Goal: Obtain resource: Download file/media

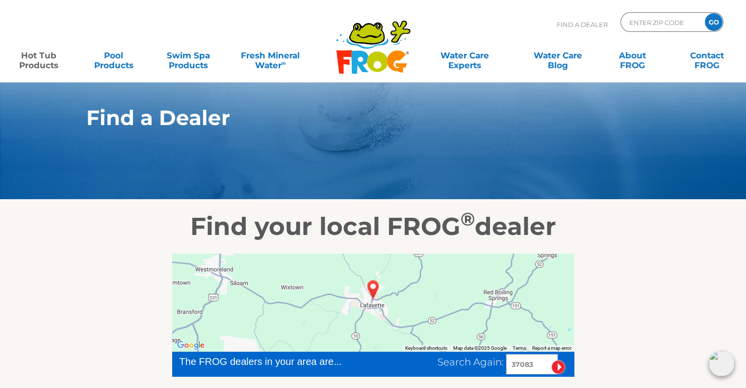
drag, startPoint x: 0, startPoint y: 0, endPoint x: 53, endPoint y: 57, distance: 78.1
click at [53, 56] on link "Hot Tub Products" at bounding box center [39, 56] width 58 height 20
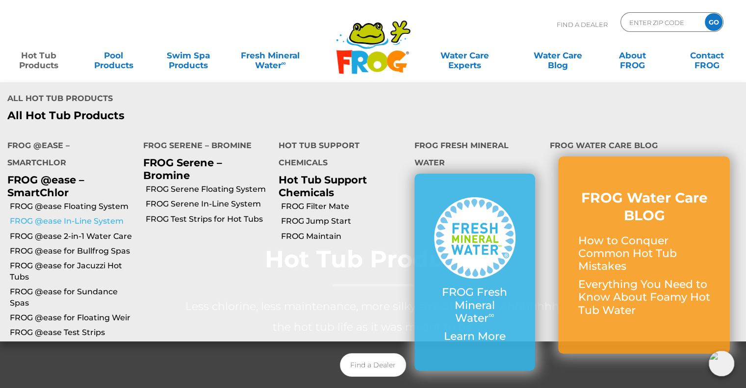
click at [82, 222] on link "FROG @ease In-Line System" at bounding box center [73, 221] width 126 height 11
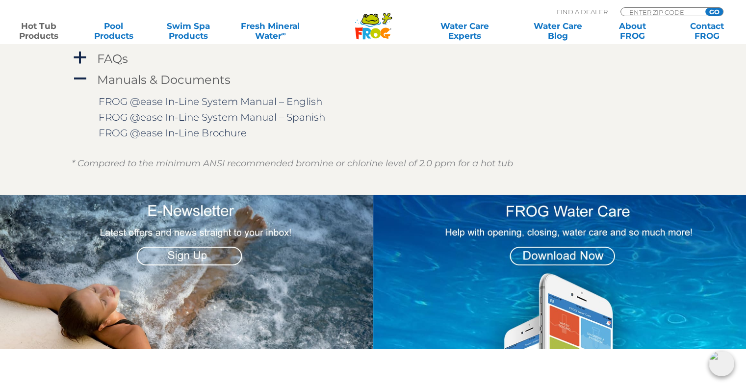
scroll to position [1128, 0]
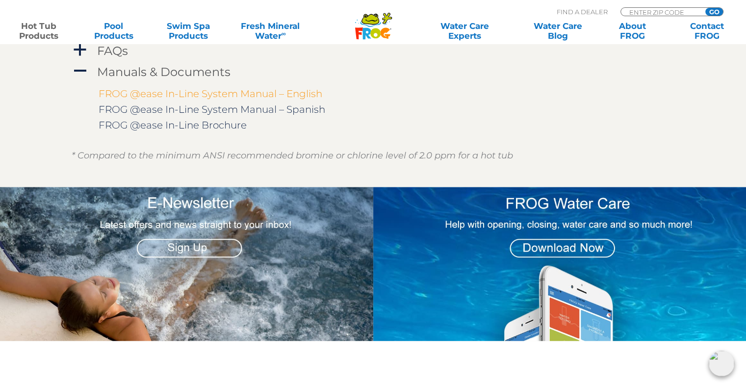
click at [161, 96] on link "FROG @ease In-Line System Manual – English" at bounding box center [211, 94] width 224 height 12
